Goal: Information Seeking & Learning: Learn about a topic

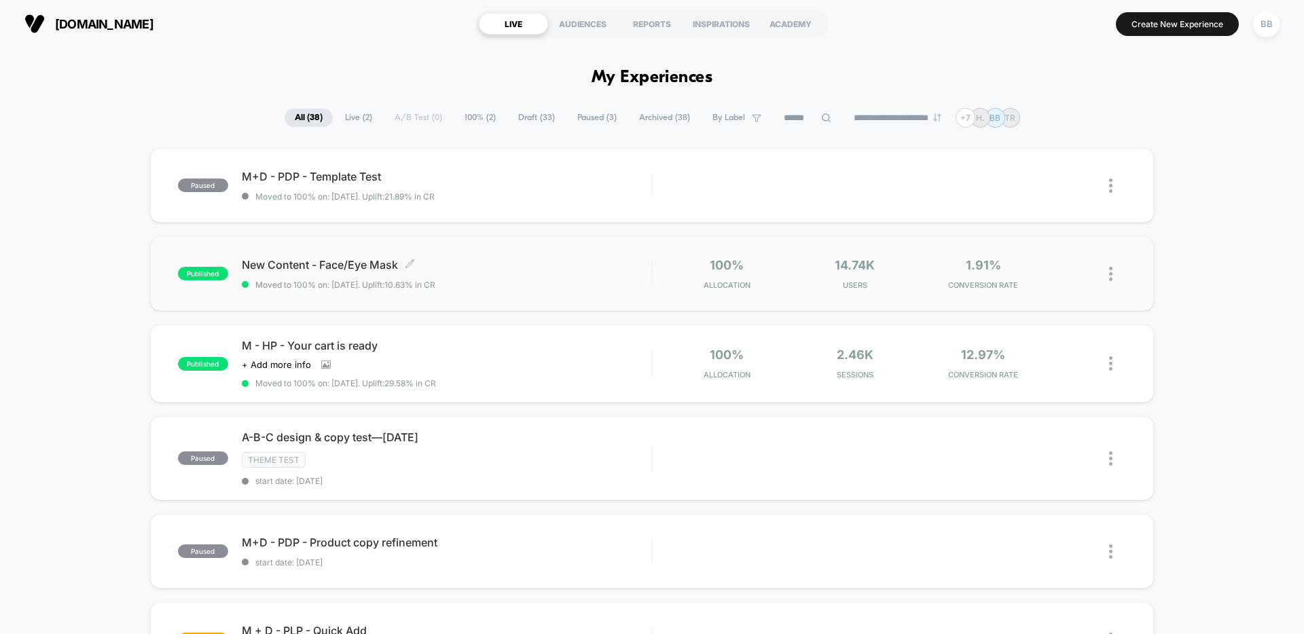
click at [467, 272] on div "New Content - Face/Eye Mask Click to edit experience details Click to edit expe…" at bounding box center [446, 274] width 409 height 32
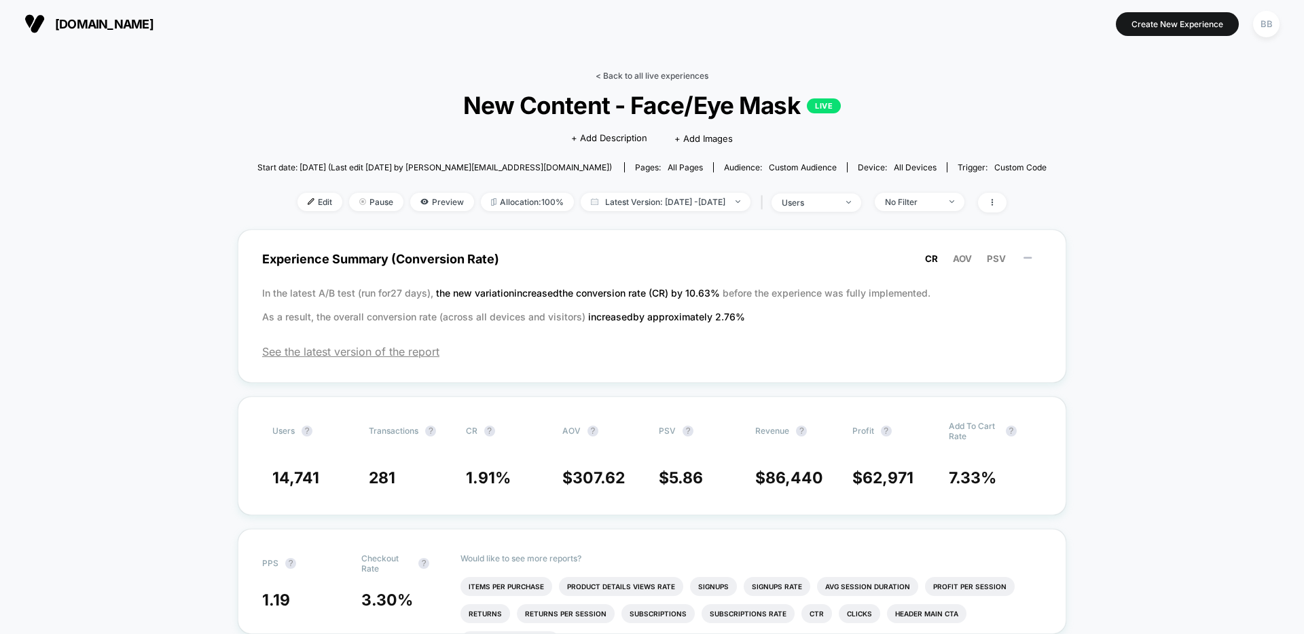
click at [648, 71] on link "< Back to all live experiences" at bounding box center [652, 76] width 113 height 10
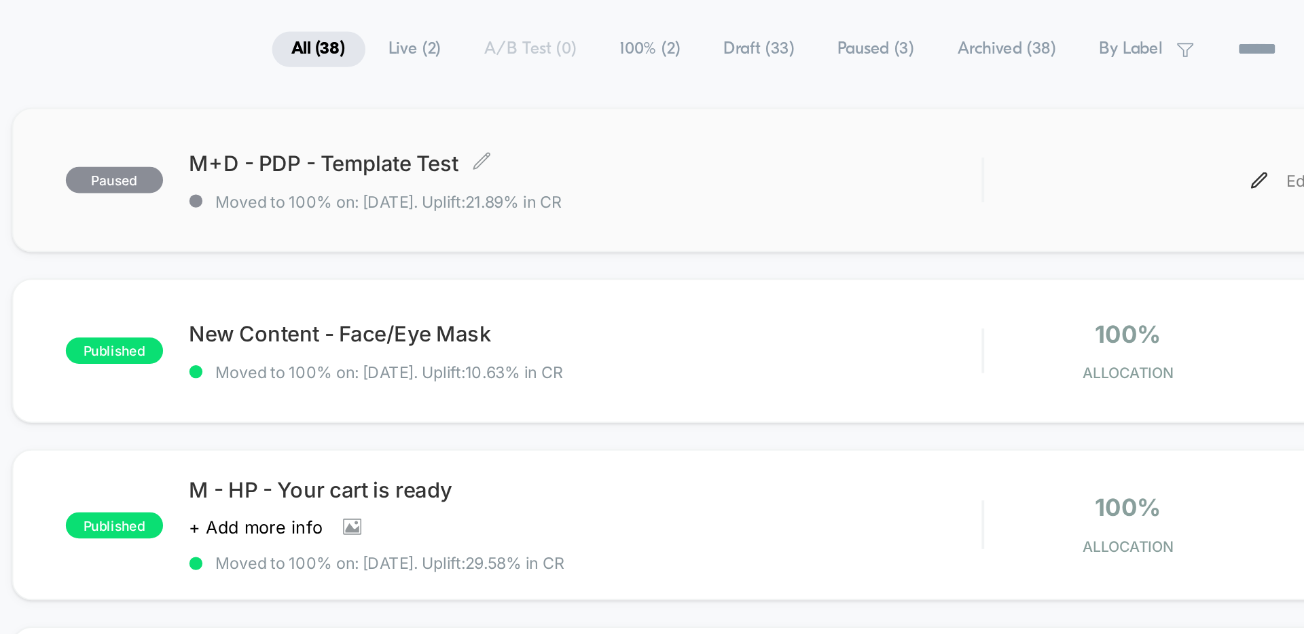
scroll to position [8, 0]
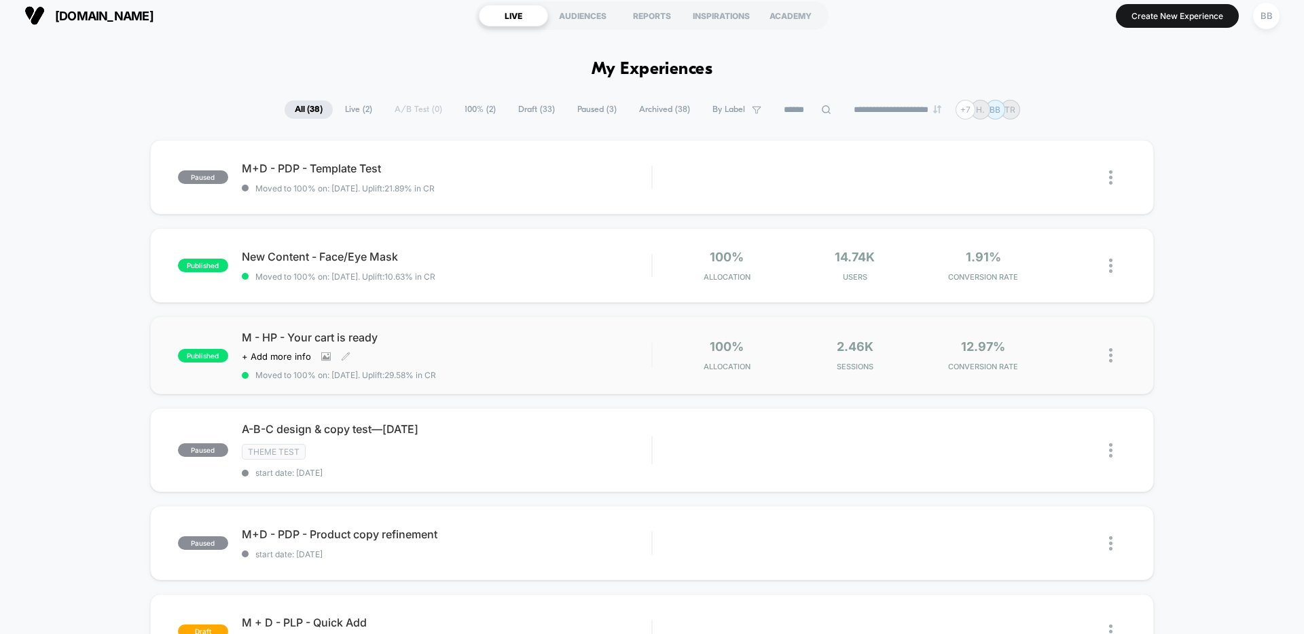
click at [391, 339] on span "M - HP - Your cart is ready" at bounding box center [446, 338] width 409 height 14
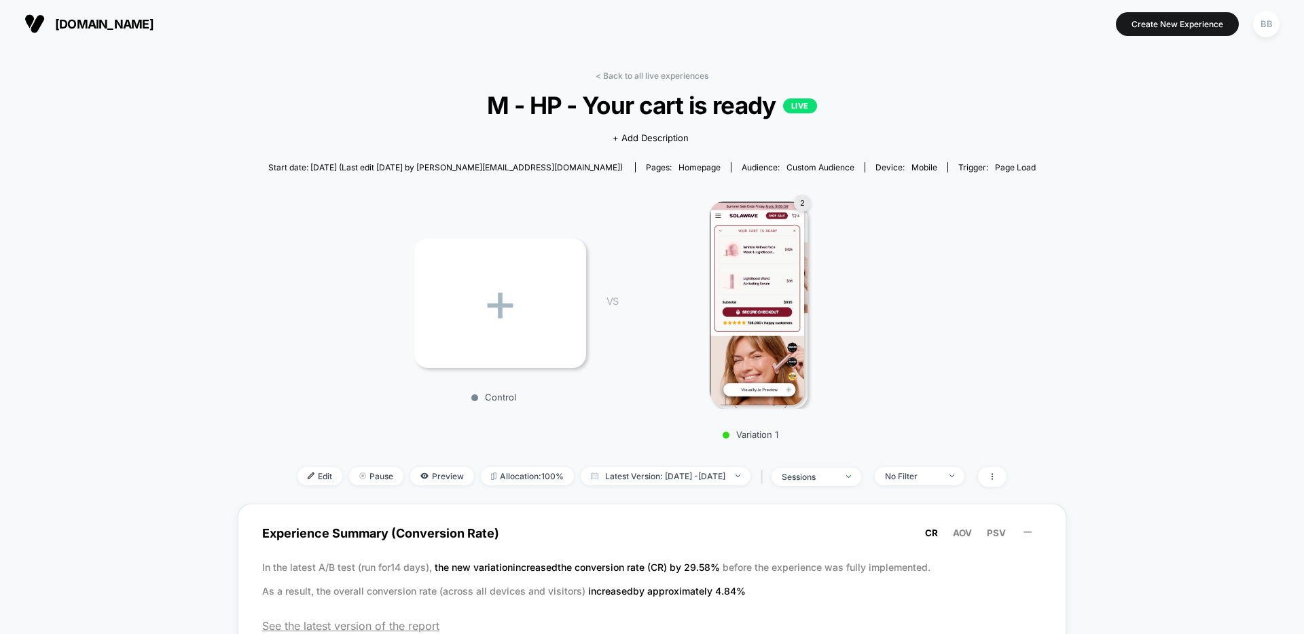
click at [761, 304] on img at bounding box center [757, 304] width 94 height 204
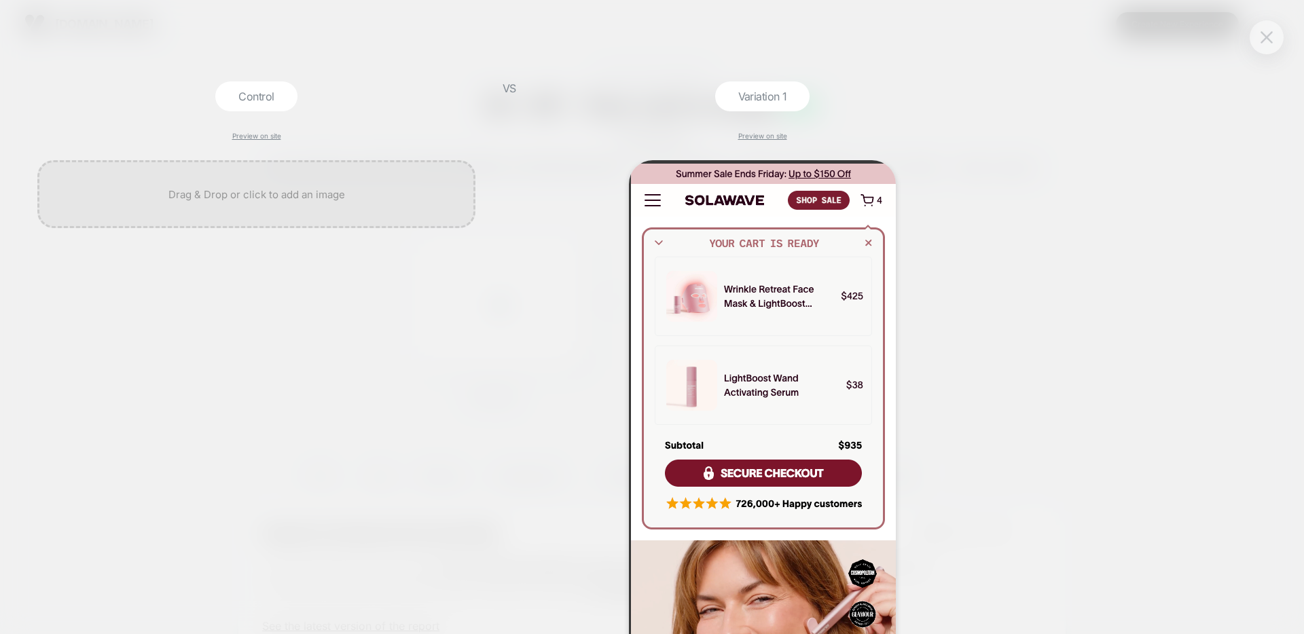
click at [1270, 39] on img at bounding box center [1266, 37] width 12 height 12
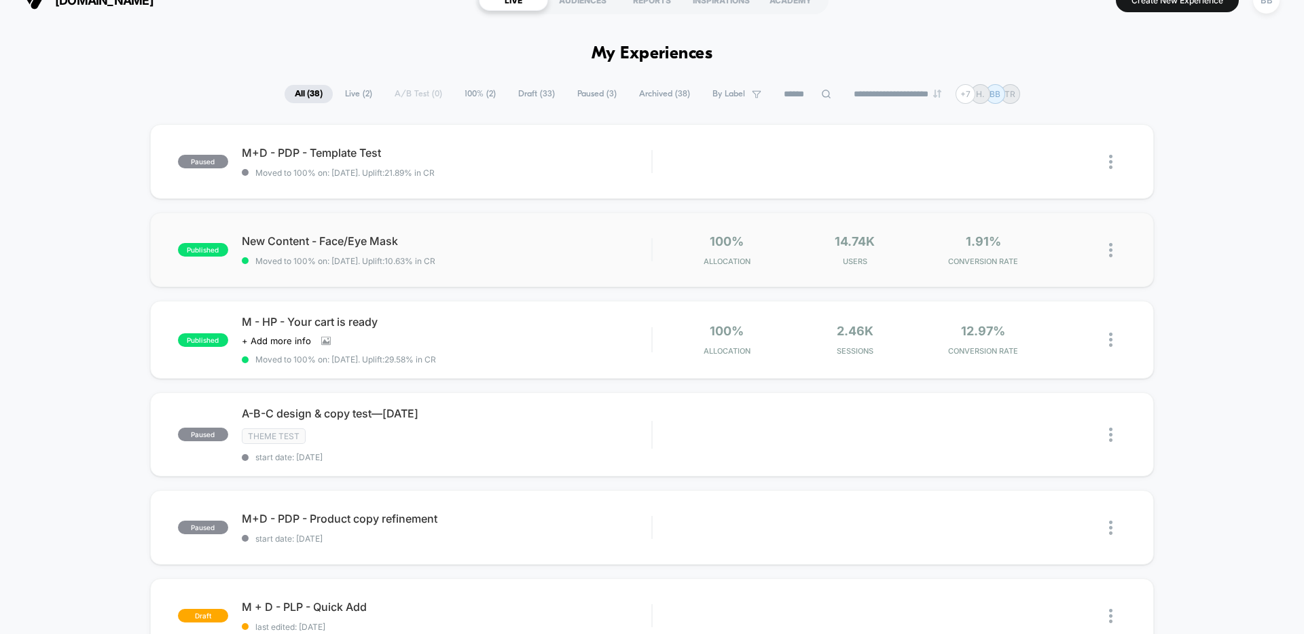
scroll to position [24, 0]
click at [424, 162] on div "M+D - PDP - Template Test Moved to 100% on: [DATE] . Uplift: 21.89% in CR" at bounding box center [446, 161] width 409 height 32
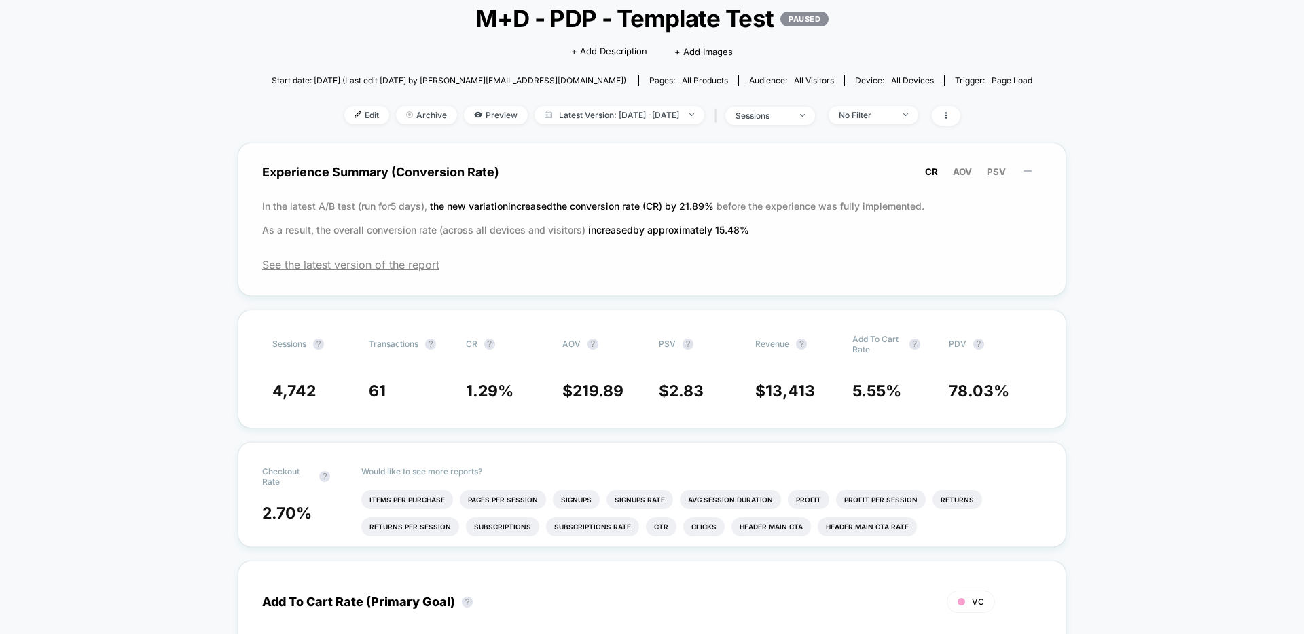
scroll to position [85, 0]
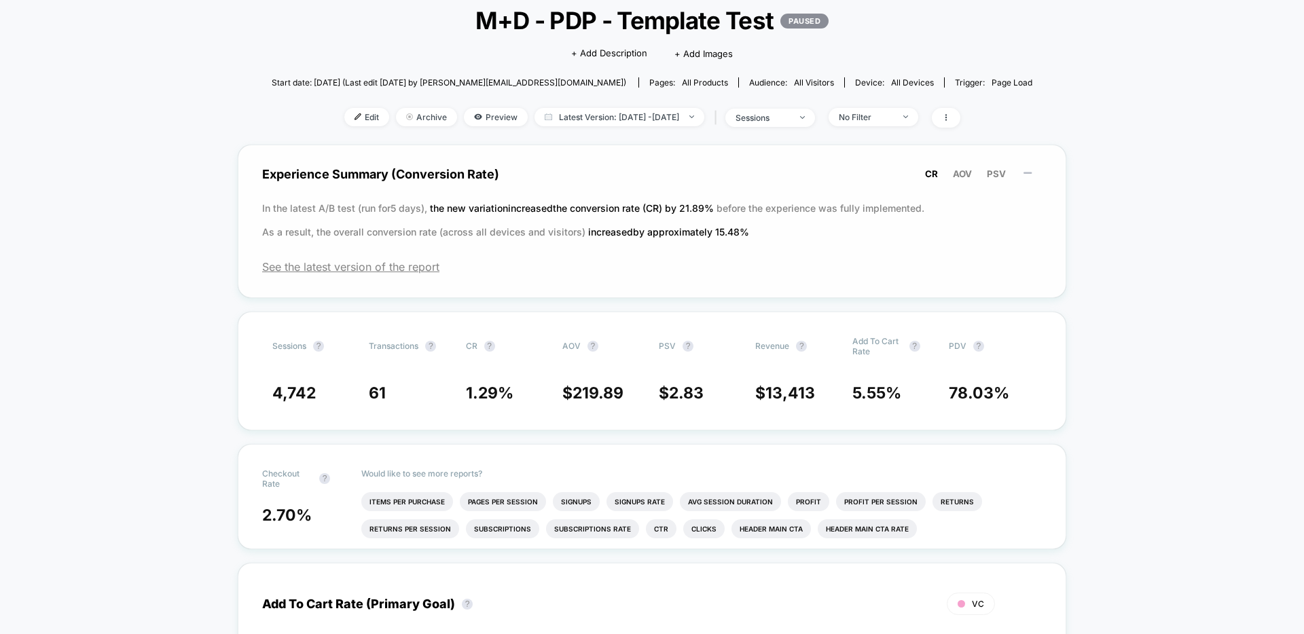
click at [595, 209] on span "the new variation increased the conversion rate (CR) by 21.89 %" at bounding box center [573, 208] width 287 height 12
drag, startPoint x: 595, startPoint y: 209, endPoint x: 695, endPoint y: 209, distance: 100.5
click at [695, 209] on span "the new variation increased the conversion rate (CR) by 21.89 %" at bounding box center [573, 208] width 287 height 12
drag, startPoint x: 531, startPoint y: 24, endPoint x: 765, endPoint y: 26, distance: 233.6
click at [765, 26] on span "M+D - PDP - Template Test PAUSED" at bounding box center [652, 20] width 684 height 29
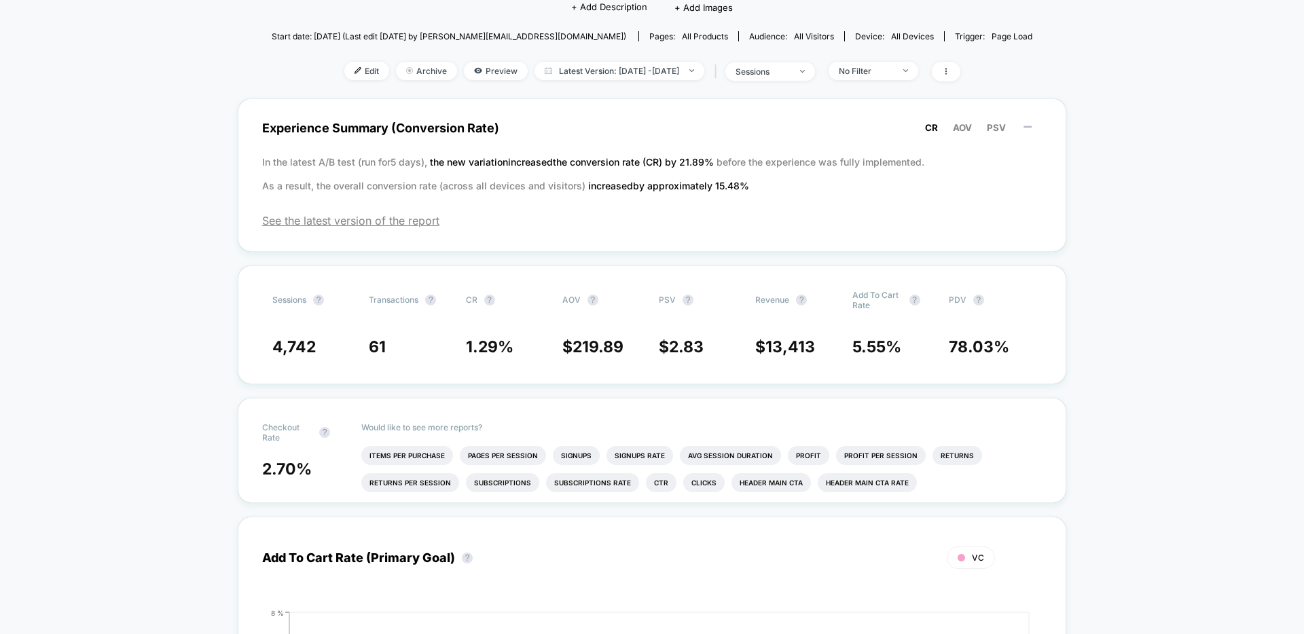
scroll to position [129, 0]
click at [972, 122] on div "CR AOV PSV" at bounding box center [979, 130] width 124 height 17
click at [959, 126] on span "AOV" at bounding box center [962, 129] width 19 height 11
click at [995, 126] on span "PSV" at bounding box center [996, 129] width 19 height 11
